Goal: Find specific page/section

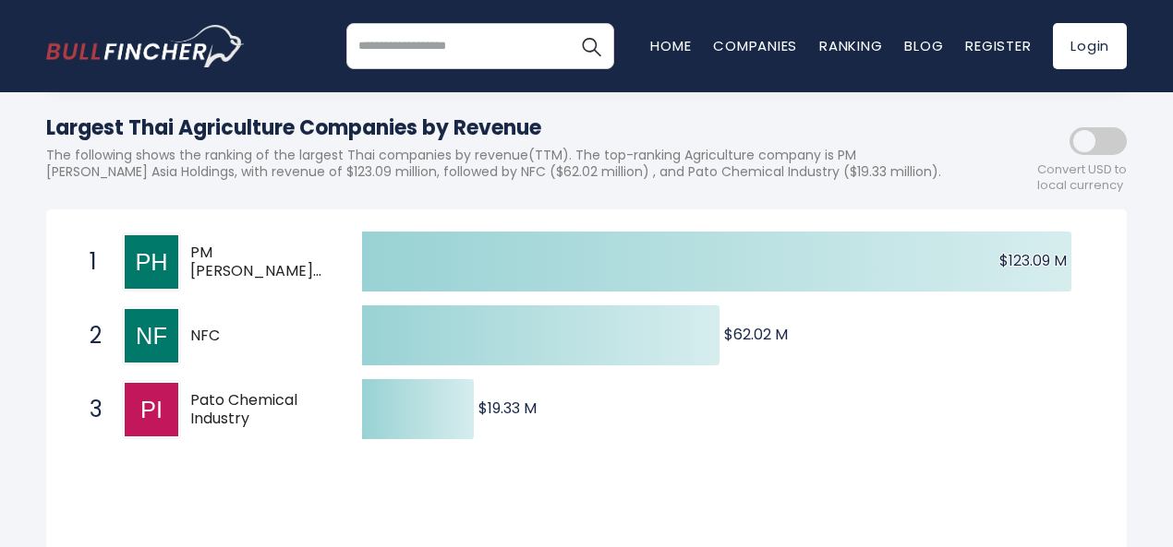
scroll to position [216, 0]
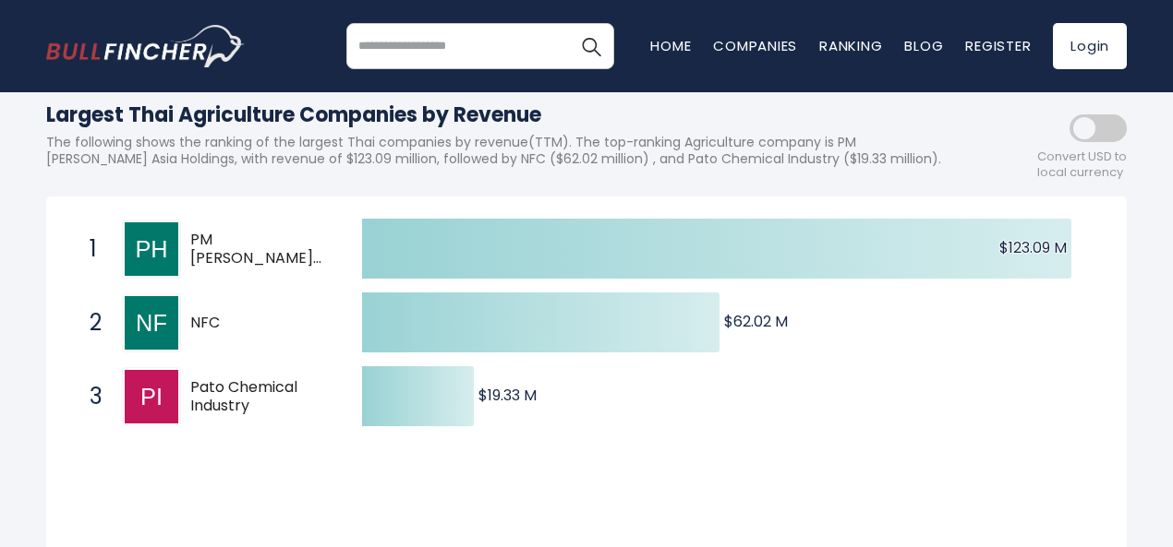
drag, startPoint x: 214, startPoint y: 433, endPoint x: 186, endPoint y: 417, distance: 31.8
click at [186, 417] on div "3 Pato Chemical Industry PATO.BK" at bounding box center [204, 396] width 249 height 59
click at [745, 40] on link "Companies" at bounding box center [755, 45] width 84 height 19
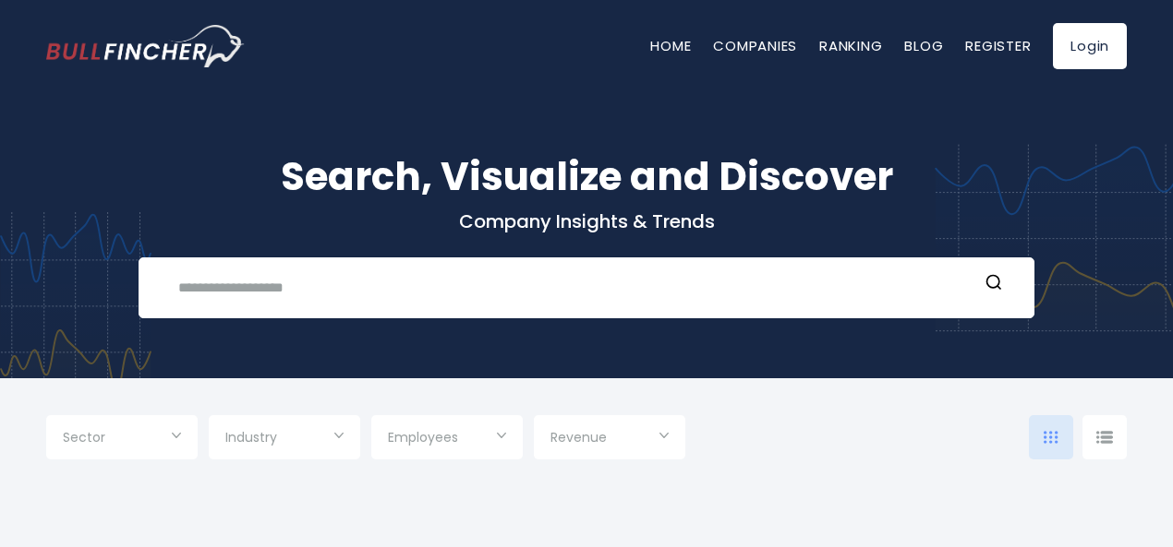
type input "***"
click at [185, 435] on div "Sector" at bounding box center [121, 437] width 151 height 44
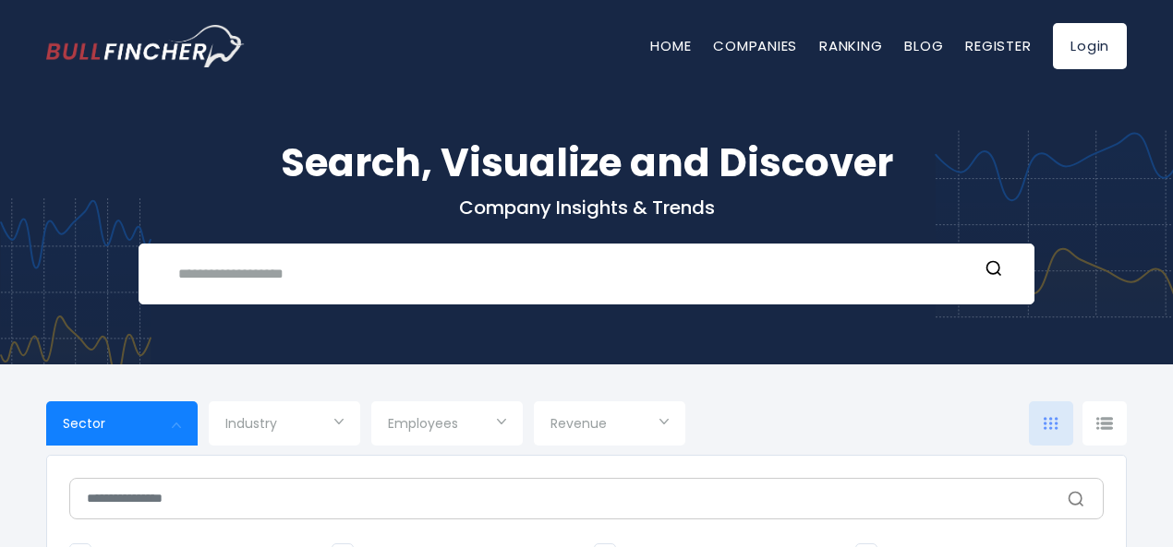
scroll to position [236, 0]
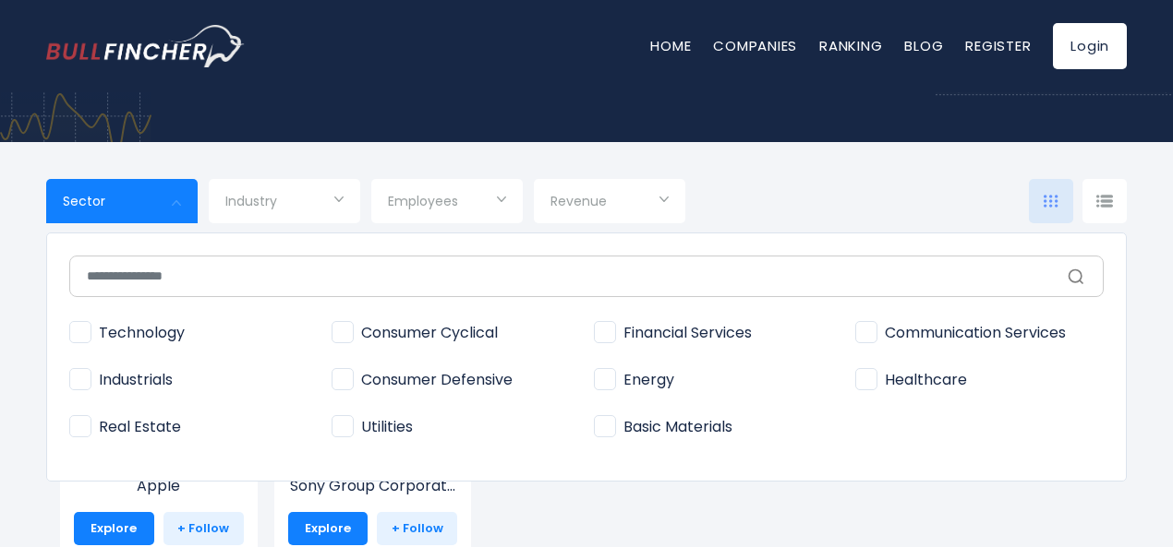
click at [82, 378] on span "Industrials" at bounding box center [120, 380] width 103 height 19
type input "**********"
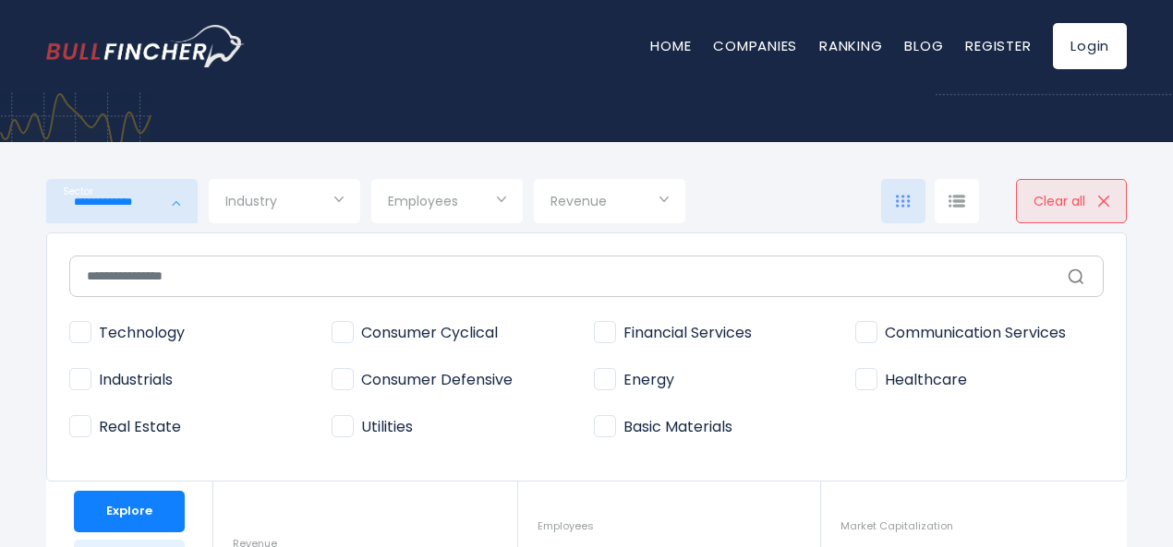
click at [331, 204] on div at bounding box center [586, 273] width 1173 height 547
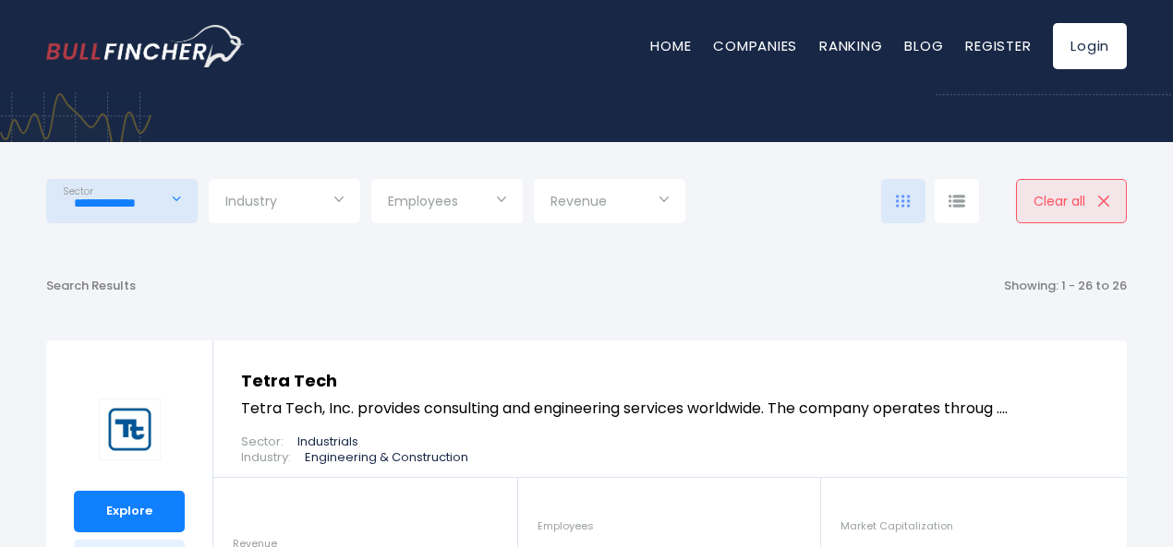
click at [331, 204] on input "Selection" at bounding box center [284, 202] width 118 height 33
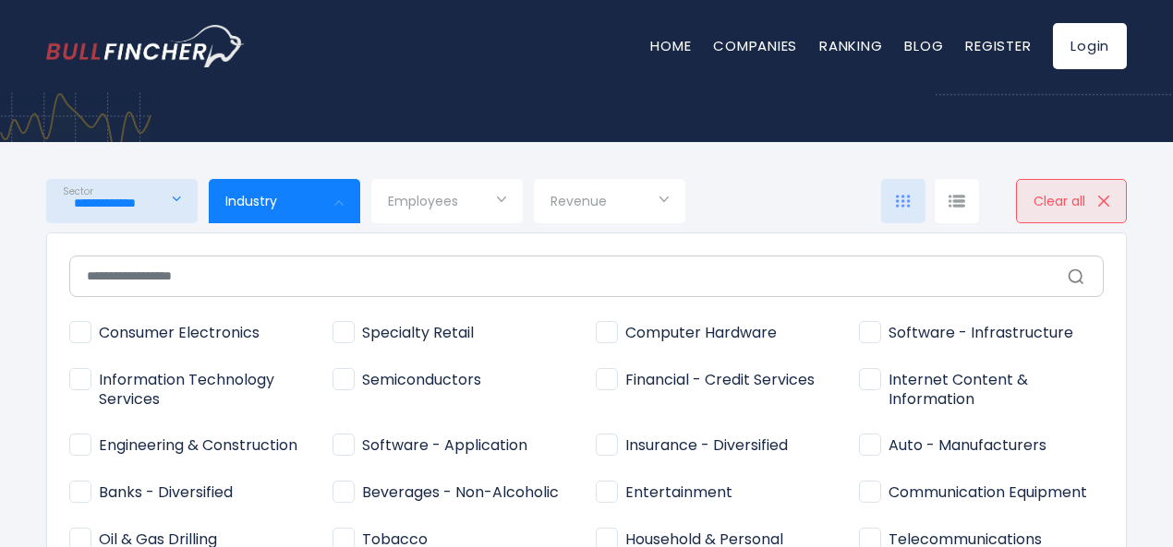
click at [331, 204] on div at bounding box center [586, 273] width 1173 height 547
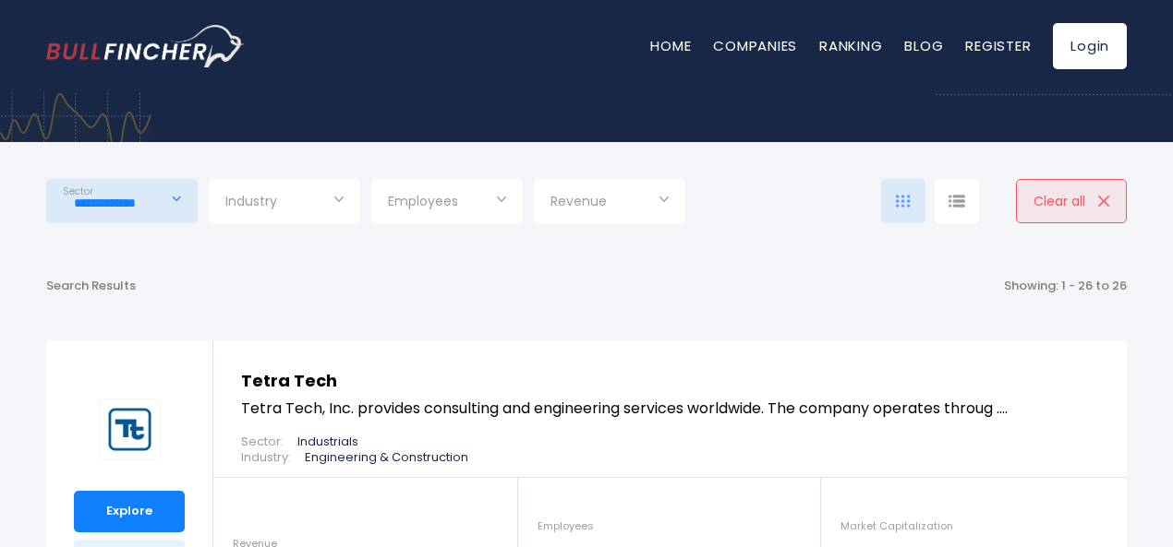
click at [340, 210] on input "Selection" at bounding box center [284, 202] width 118 height 33
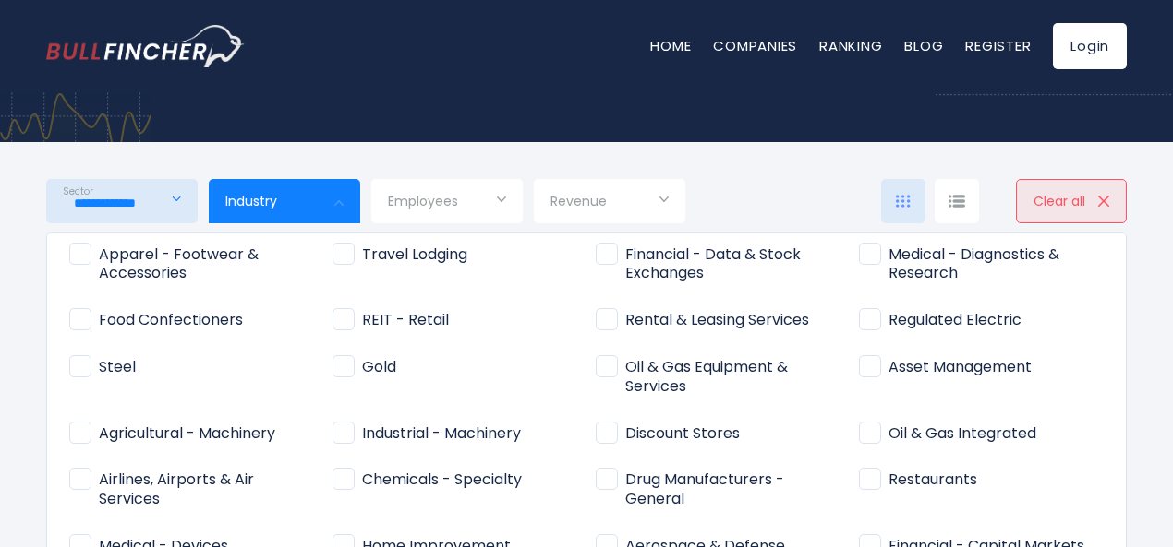
scroll to position [354, 0]
click at [80, 435] on span "Agricultural - Machinery" at bounding box center [172, 432] width 206 height 19
type input "**********"
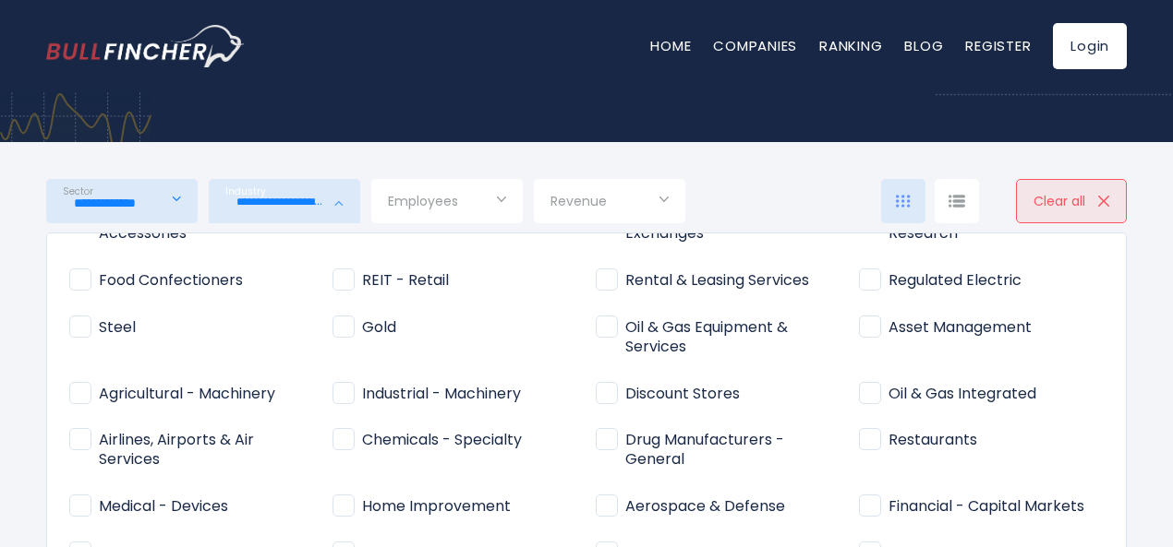
scroll to position [388, 0]
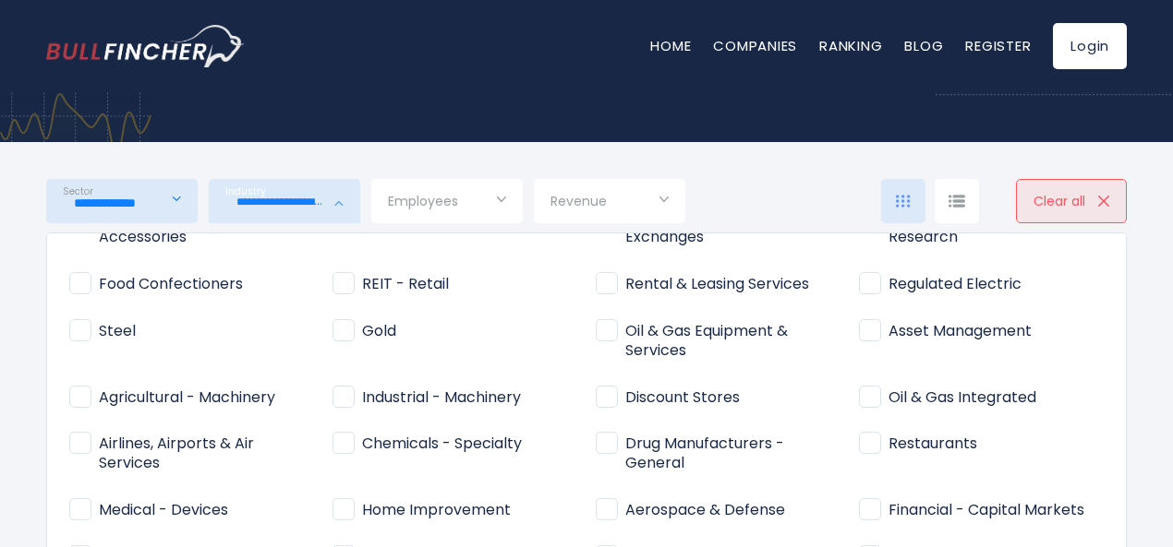
click at [487, 195] on div at bounding box center [586, 273] width 1173 height 547
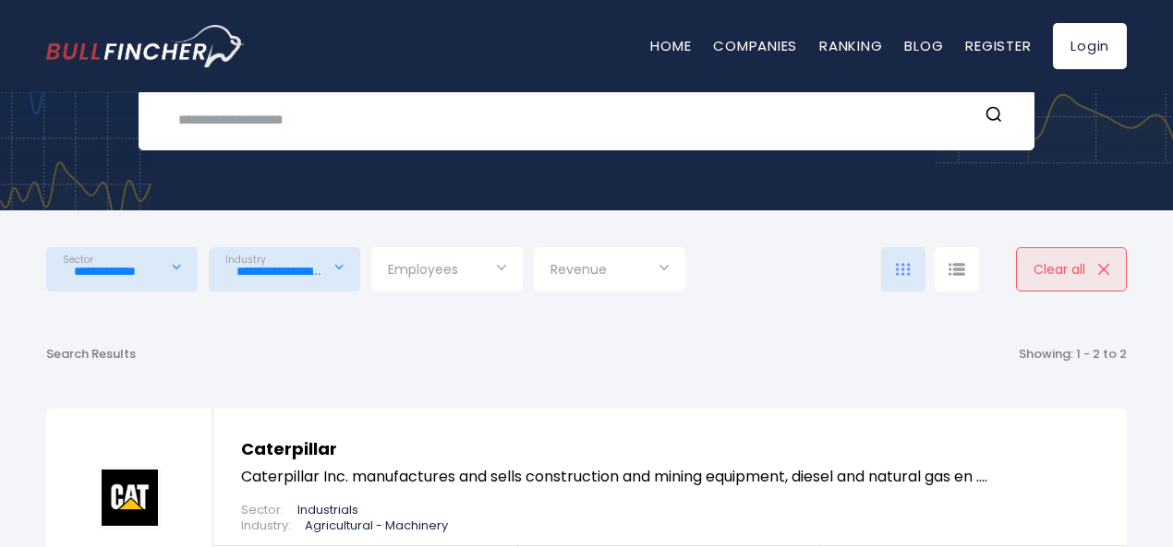
scroll to position [162, 0]
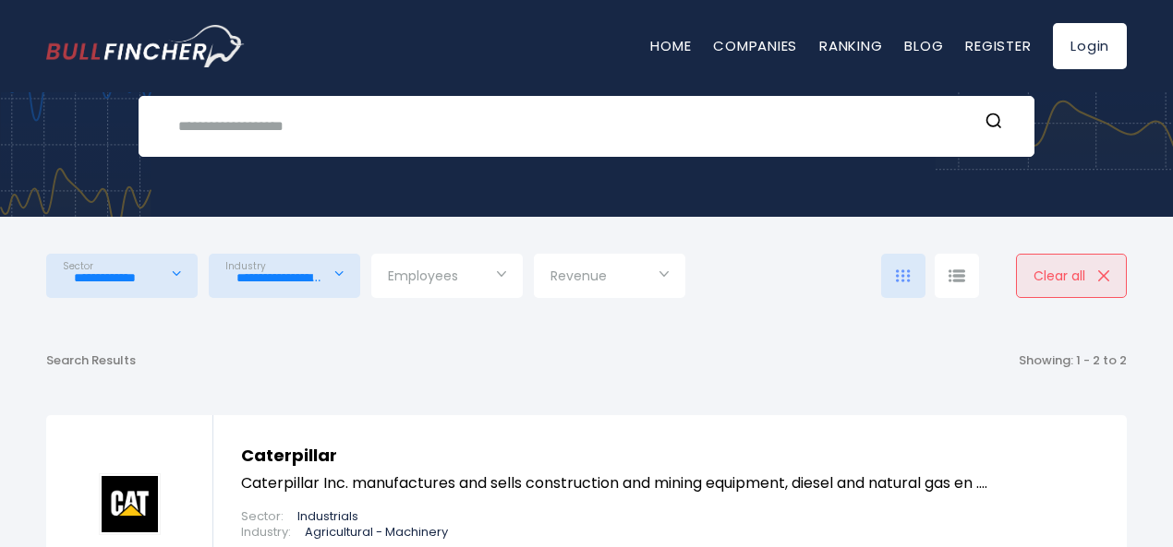
click at [495, 282] on input "Selection" at bounding box center [447, 277] width 118 height 33
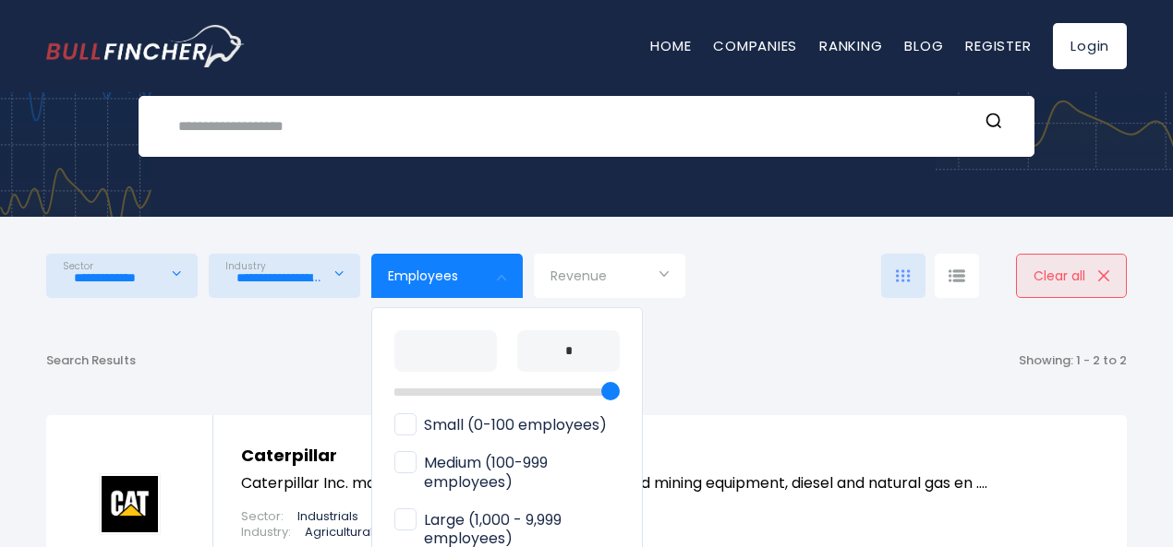
click at [403, 522] on span "Large (1,000 - 9,999 employees)" at bounding box center [506, 530] width 225 height 39
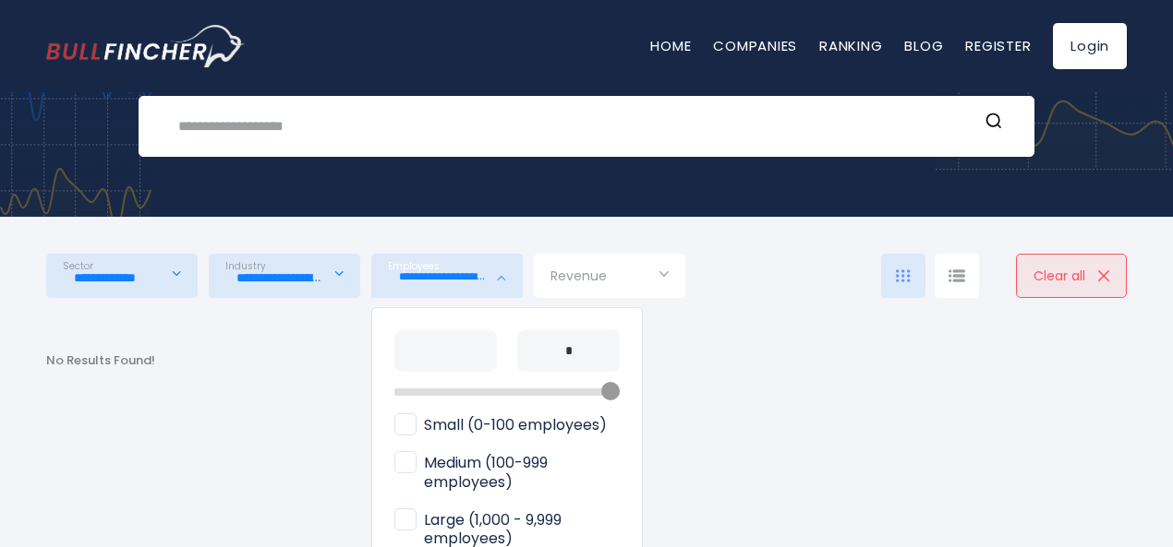
click at [406, 463] on span "Medium (100-999 employees)" at bounding box center [506, 473] width 225 height 39
click at [407, 421] on span "Small (0-100 employees)" at bounding box center [500, 425] width 212 height 19
click at [407, 468] on span "Medium (100-999 employees)" at bounding box center [506, 473] width 225 height 39
type input "**********"
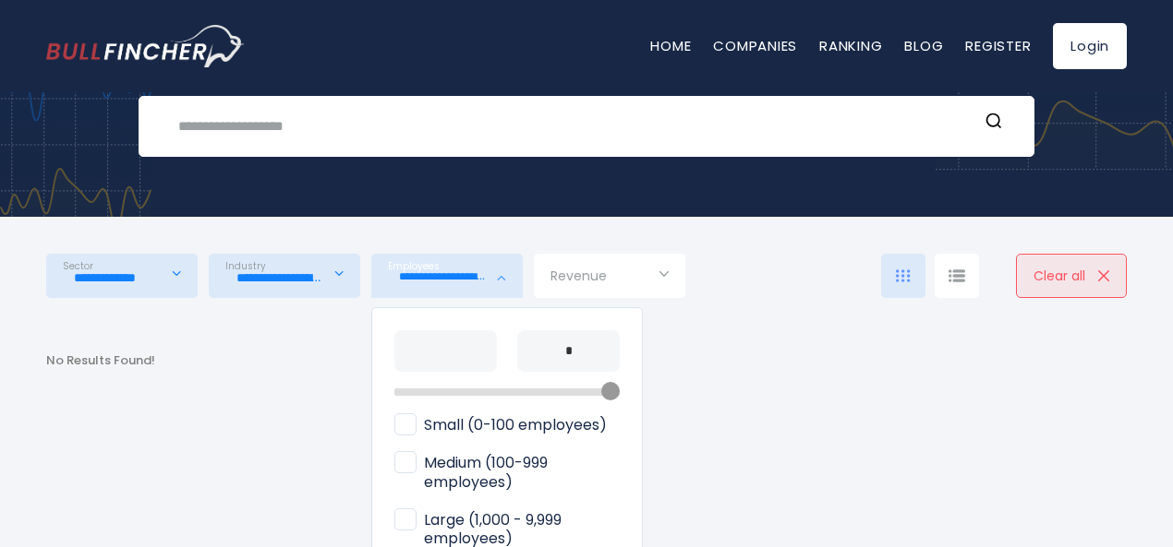
click at [403, 523] on span "Large (1,000 - 9,999 employees)" at bounding box center [506, 530] width 225 height 39
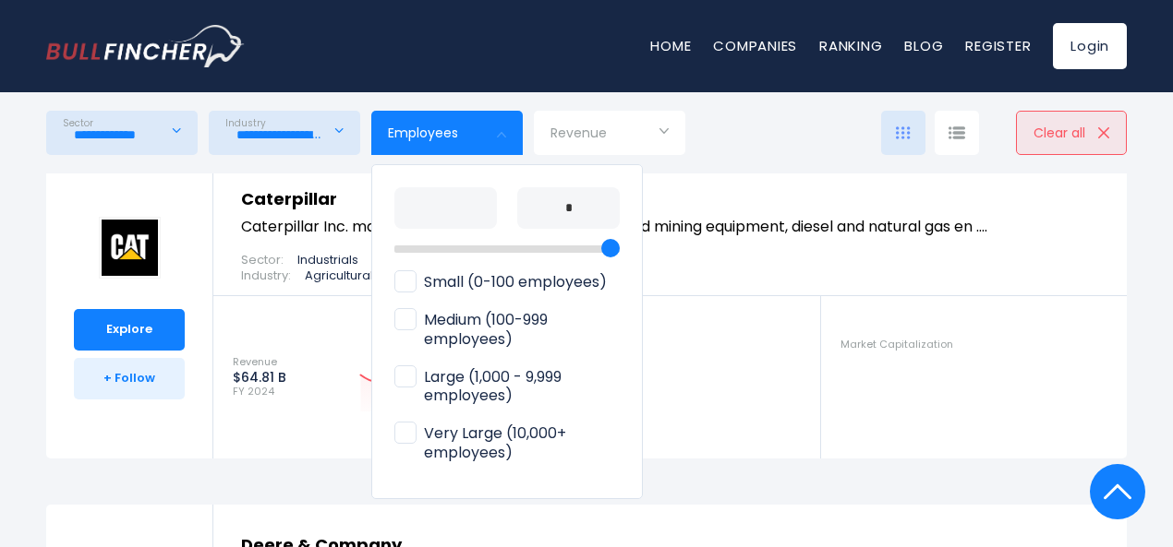
scroll to position [415, 0]
